Goal: Navigation & Orientation: Find specific page/section

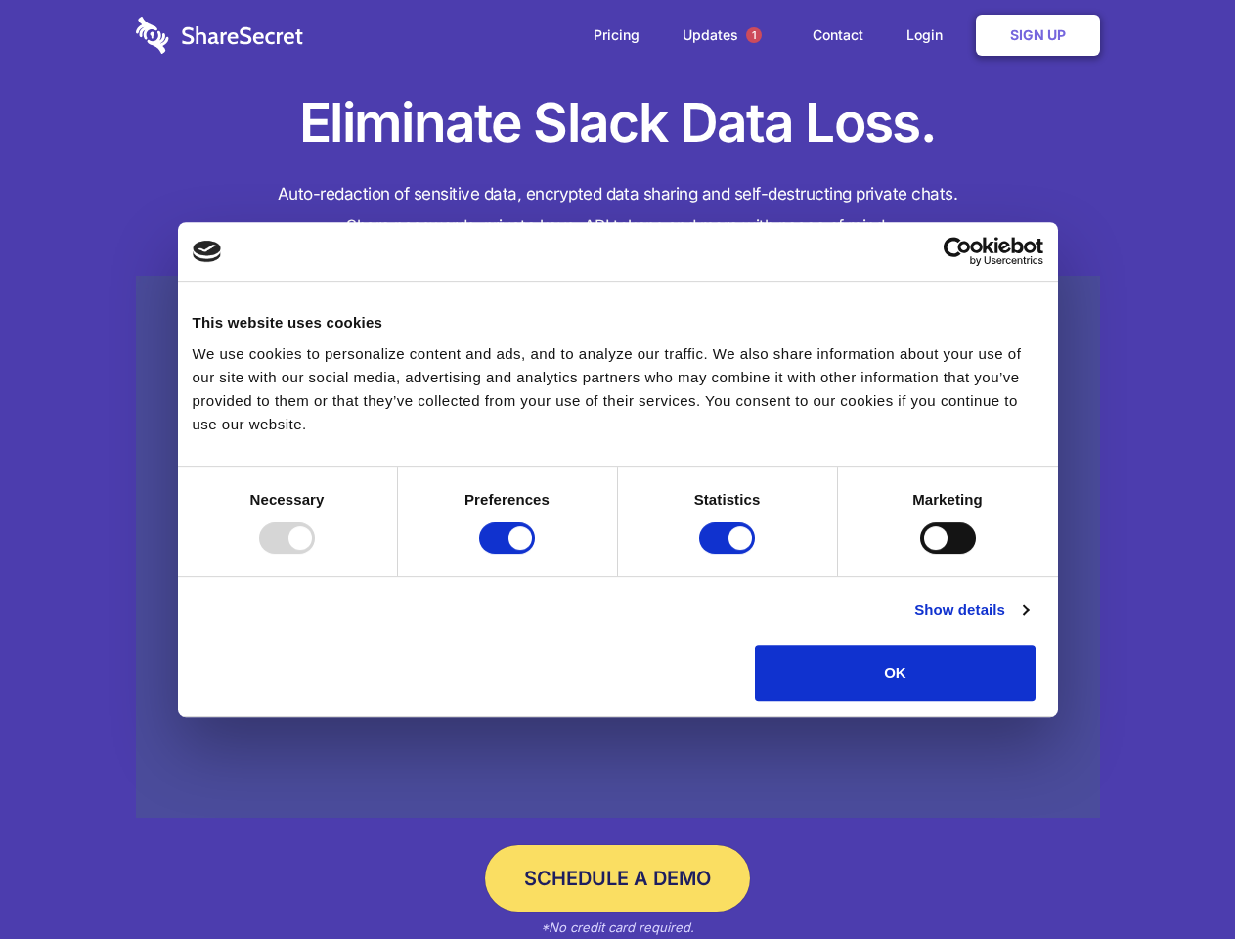
click at [315, 554] on div at bounding box center [287, 537] width 56 height 31
click at [535, 554] on input "Preferences" at bounding box center [507, 537] width 56 height 31
checkbox input "false"
click at [730, 554] on input "Statistics" at bounding box center [727, 537] width 56 height 31
checkbox input "false"
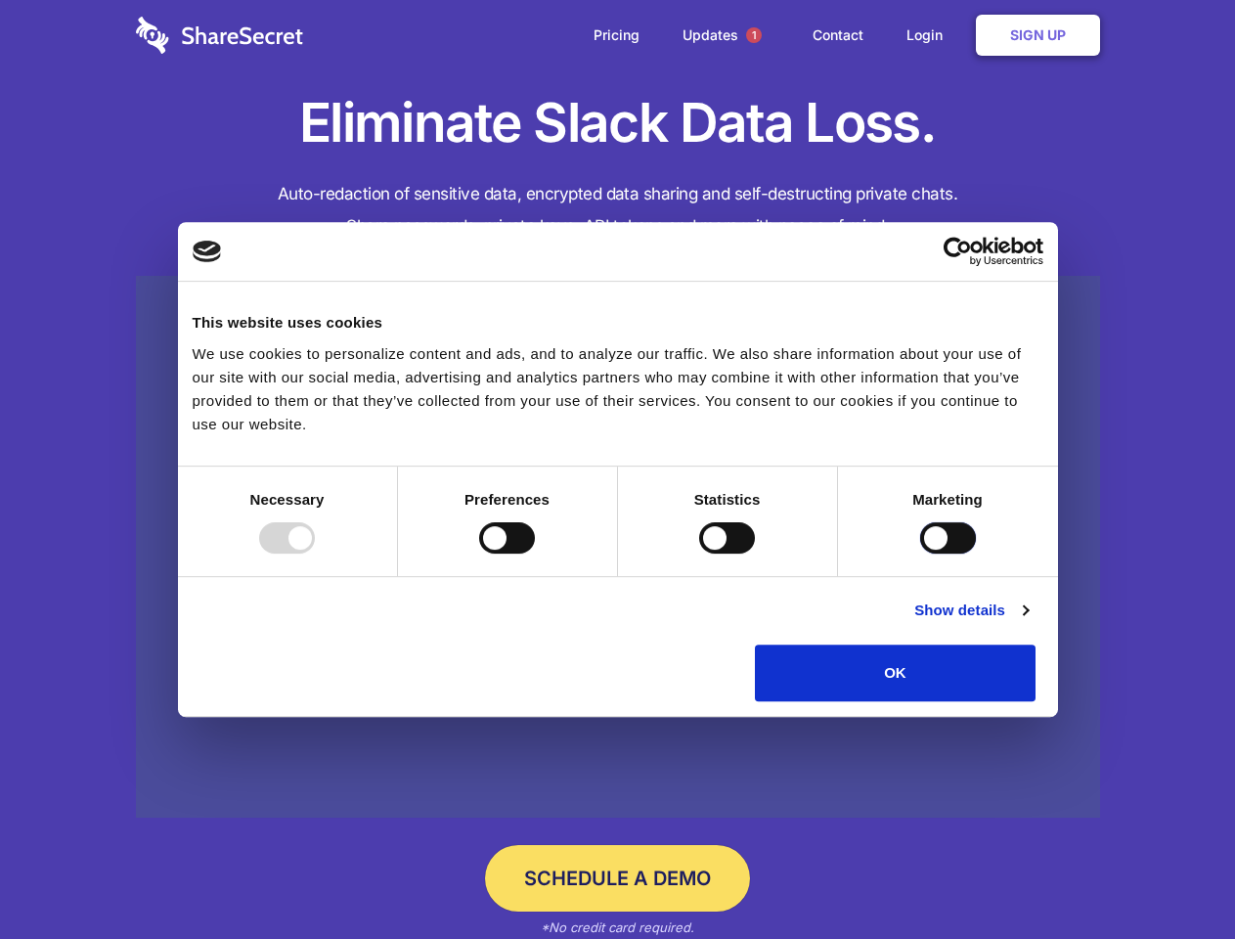
click at [920, 554] on input "Marketing" at bounding box center [948, 537] width 56 height 31
checkbox input "true"
click at [1028, 622] on link "Show details" at bounding box center [971, 610] width 113 height 23
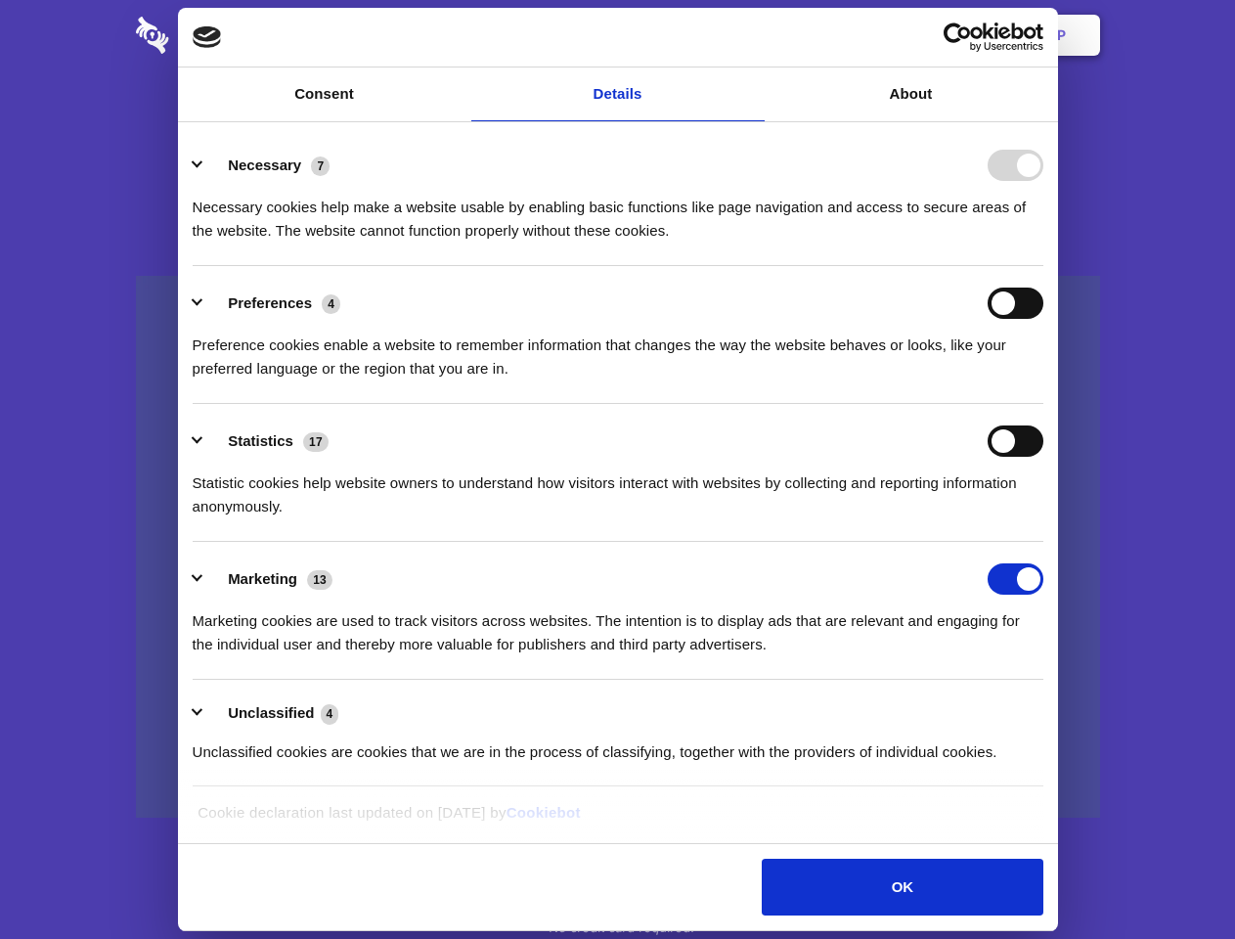
click at [1044, 266] on li "Necessary 7 Necessary cookies help make a website usable by enabling basic func…" at bounding box center [618, 197] width 851 height 138
click at [753, 35] on span "1" at bounding box center [754, 35] width 16 height 16
